Goal: Use online tool/utility

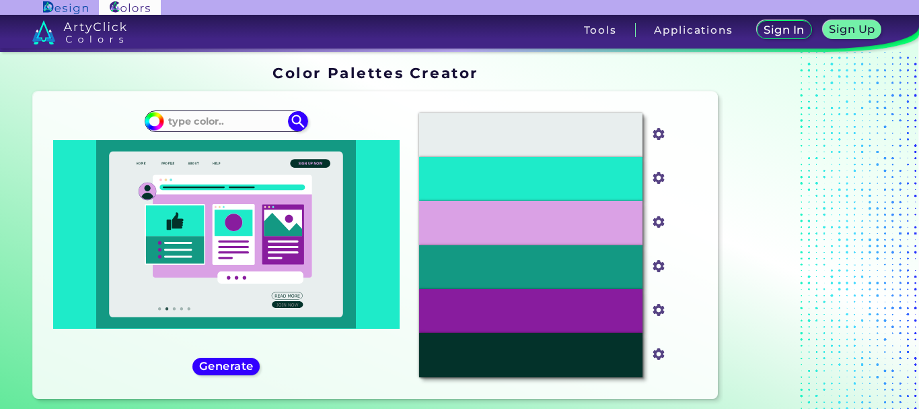
click at [786, 35] on h5 "Sign In" at bounding box center [784, 30] width 36 height 10
click at [845, 24] on h5 "Sign Up" at bounding box center [853, 29] width 42 height 10
click at [195, 116] on input at bounding box center [226, 121] width 125 height 18
type input "vinho escuro"
type input "#000000"
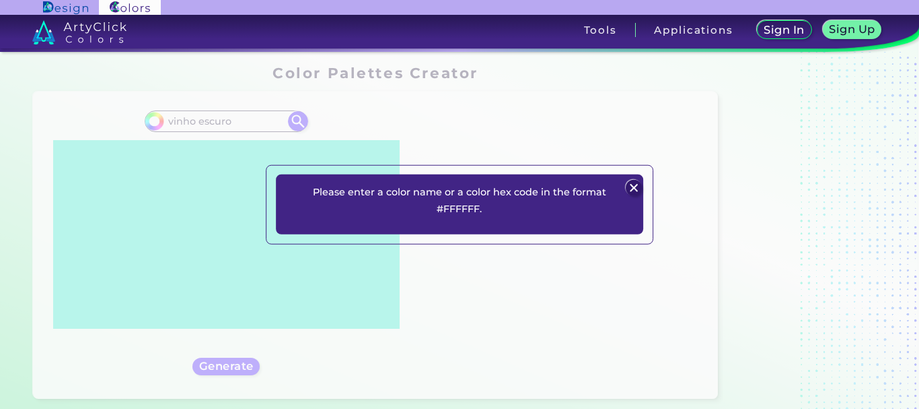
click at [632, 184] on img at bounding box center [635, 188] width 16 height 16
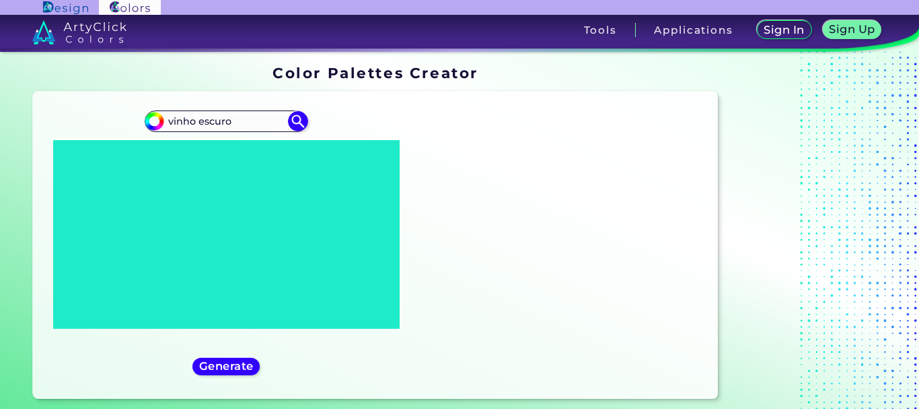
click at [221, 355] on div "#000000 vinho escuro" at bounding box center [226, 244] width 365 height 285
click at [226, 363] on h5 "Generate" at bounding box center [226, 366] width 49 height 10
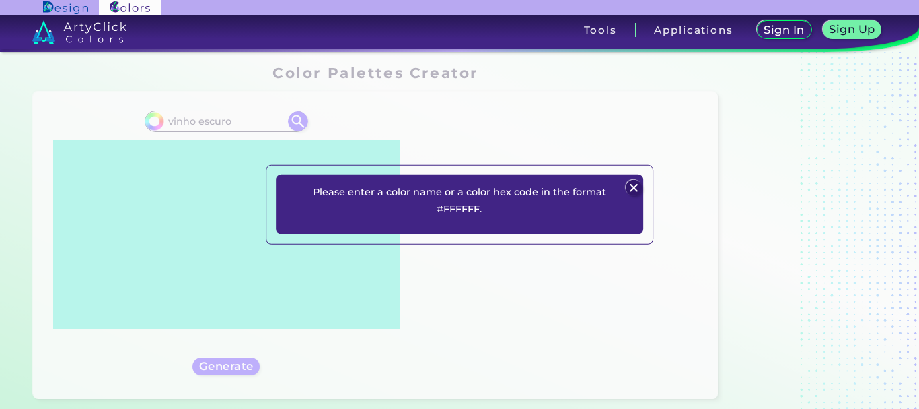
click at [631, 182] on img at bounding box center [635, 188] width 16 height 16
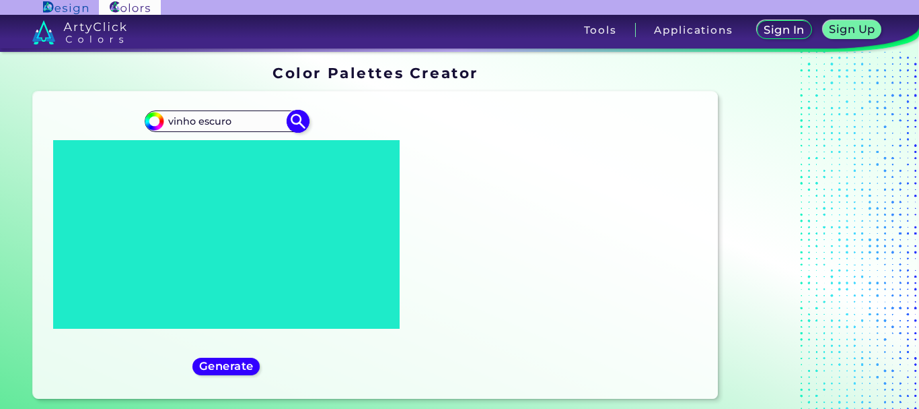
click at [240, 125] on input "vinho escuro" at bounding box center [226, 121] width 125 height 18
type input "vinho e"
type input "#000000"
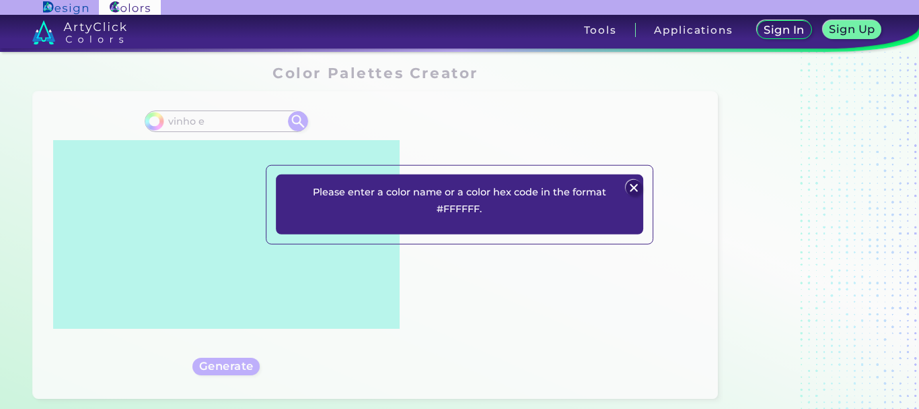
click at [634, 194] on img at bounding box center [635, 188] width 16 height 16
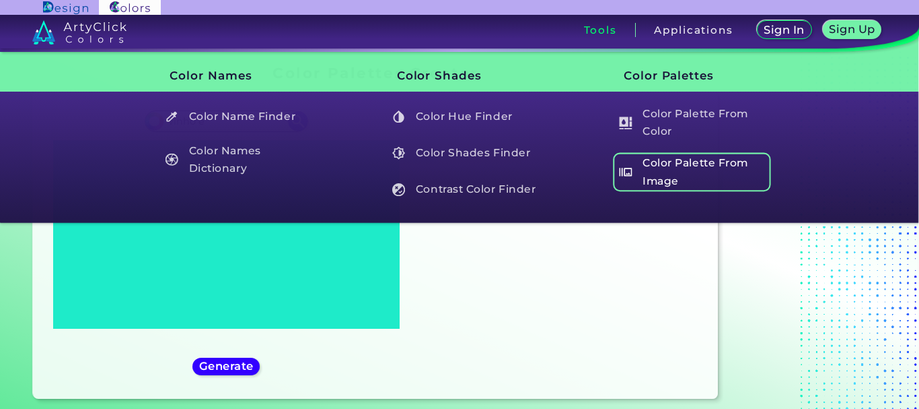
click at [660, 162] on h5 "Color Palette From Image" at bounding box center [692, 172] width 158 height 38
